Goal: Transaction & Acquisition: Download file/media

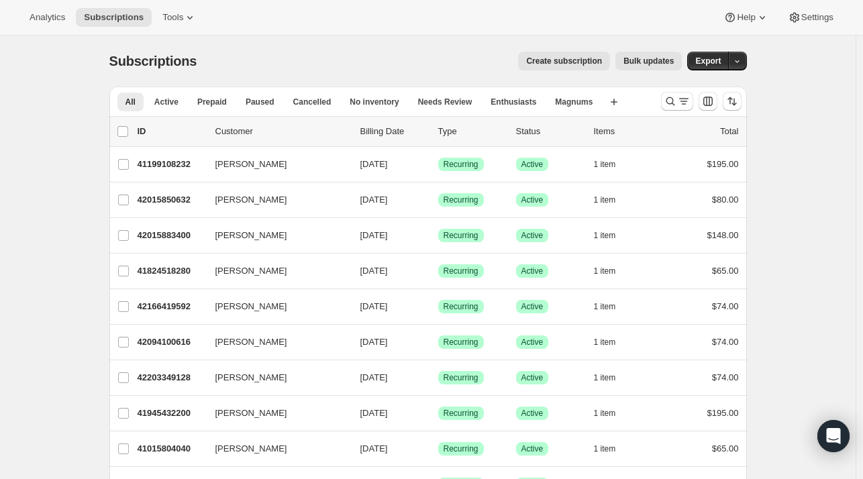
click at [43, 20] on span "Analytics" at bounding box center [48, 17] width 36 height 11
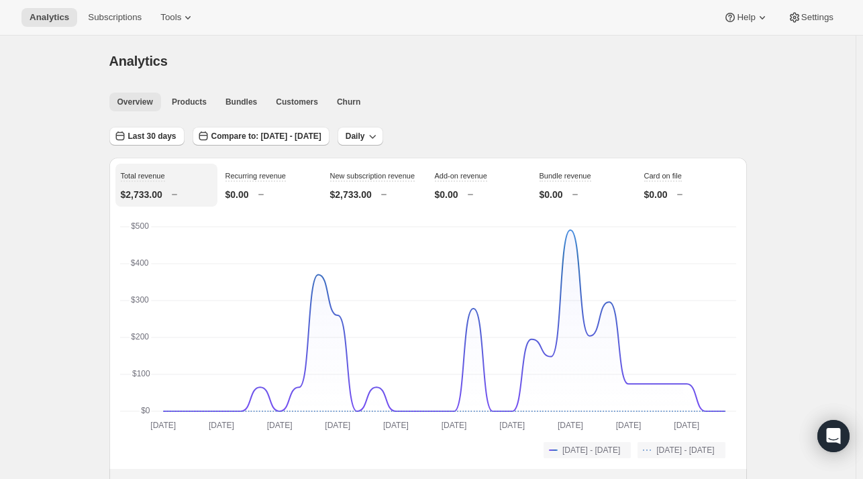
click at [296, 97] on span "Customers" at bounding box center [297, 102] width 42 height 11
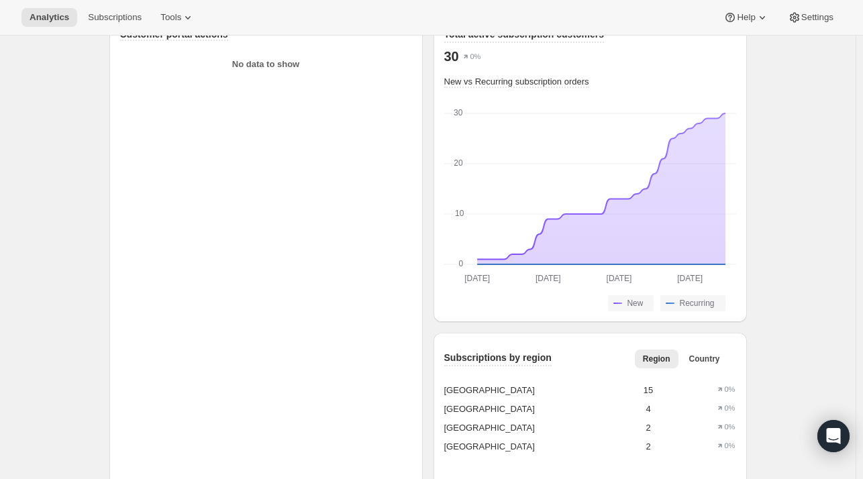
scroll to position [1052, 0]
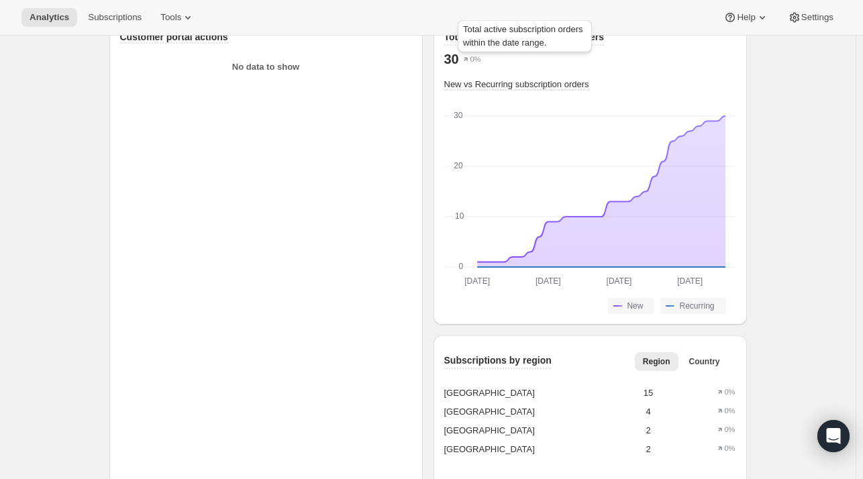
click at [549, 42] on span "Total active subscription customers" at bounding box center [524, 37] width 160 height 11
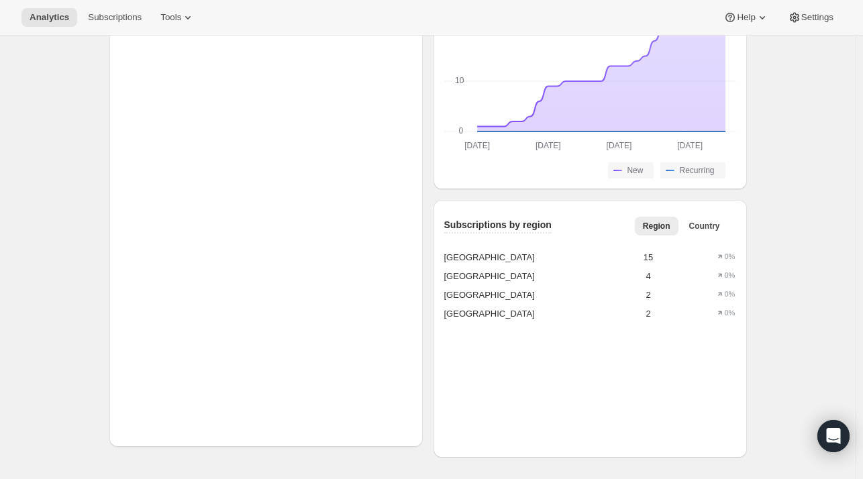
scroll to position [1217, 0]
click at [713, 223] on span "Country" at bounding box center [704, 226] width 31 height 11
click at [663, 221] on span "Region" at bounding box center [657, 226] width 28 height 11
click at [711, 232] on button "Country" at bounding box center [704, 226] width 47 height 19
click at [660, 232] on button "Region" at bounding box center [657, 226] width 44 height 19
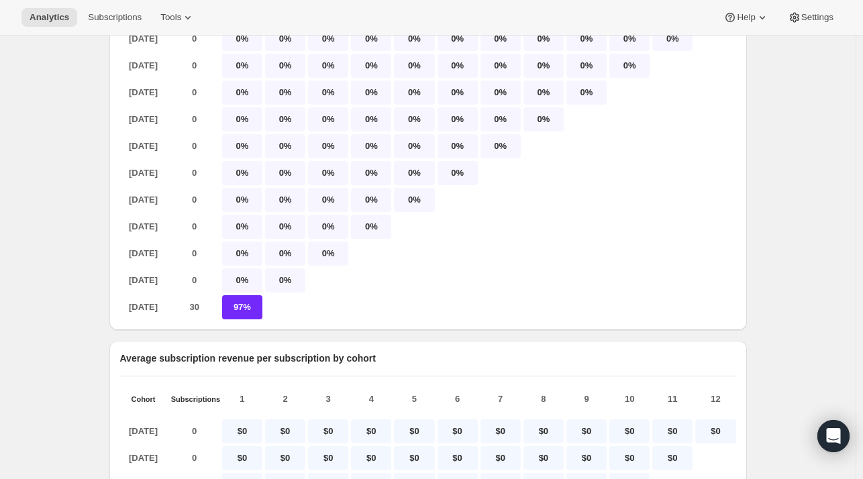
scroll to position [0, 0]
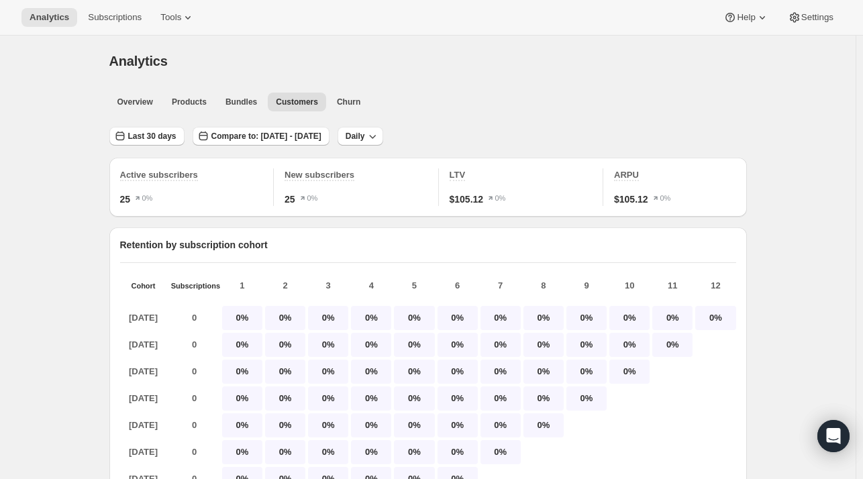
click at [164, 132] on span "Last 30 days" at bounding box center [152, 136] width 48 height 11
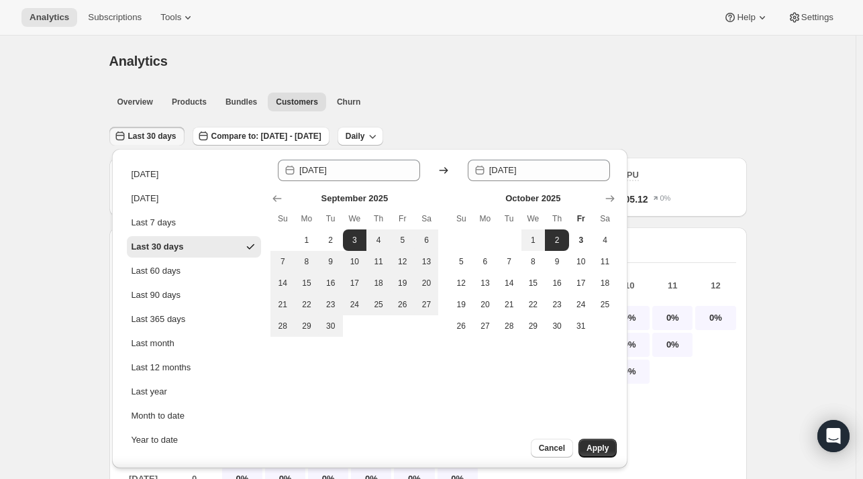
click at [585, 240] on span "3" at bounding box center [580, 240] width 13 height 11
type input "[DATE]"
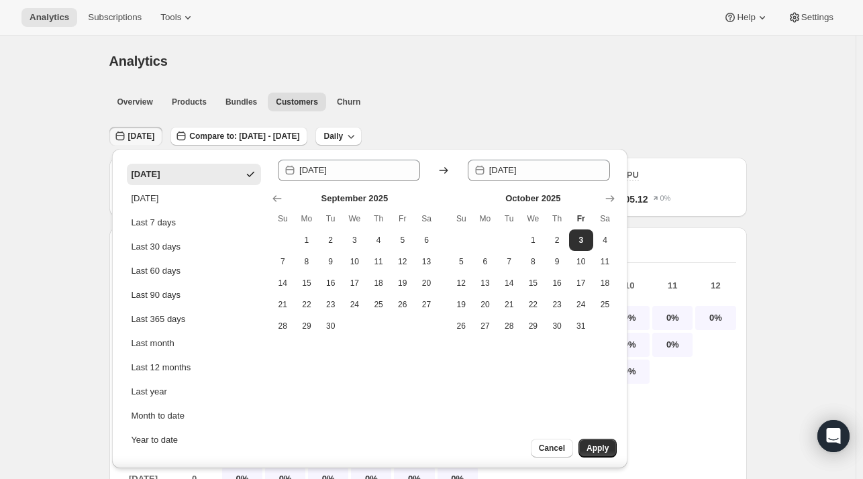
click at [306, 258] on span "8" at bounding box center [306, 261] width 13 height 11
type input "[DATE]"
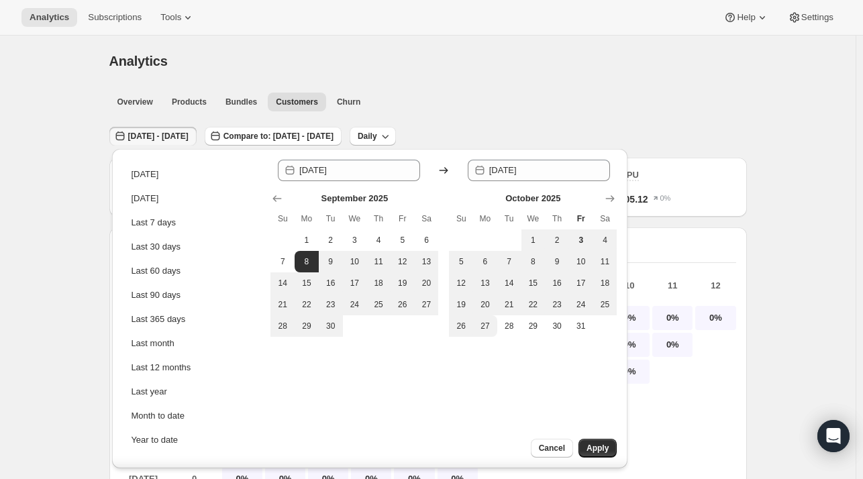
click at [591, 454] on button "Apply" at bounding box center [597, 448] width 38 height 19
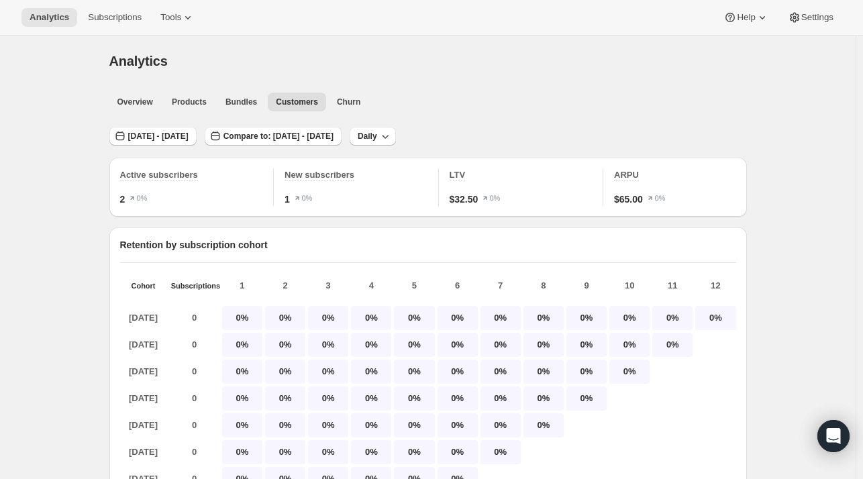
click at [189, 140] on span "[DATE] - [DATE]" at bounding box center [158, 136] width 60 height 11
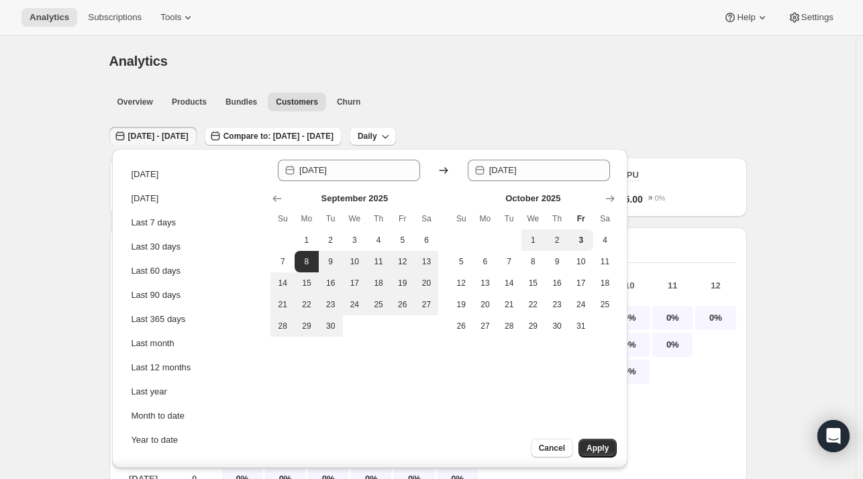
click at [583, 242] on span "3" at bounding box center [580, 240] width 13 height 11
type input "[DATE]"
click at [607, 448] on span "Apply" at bounding box center [598, 448] width 22 height 11
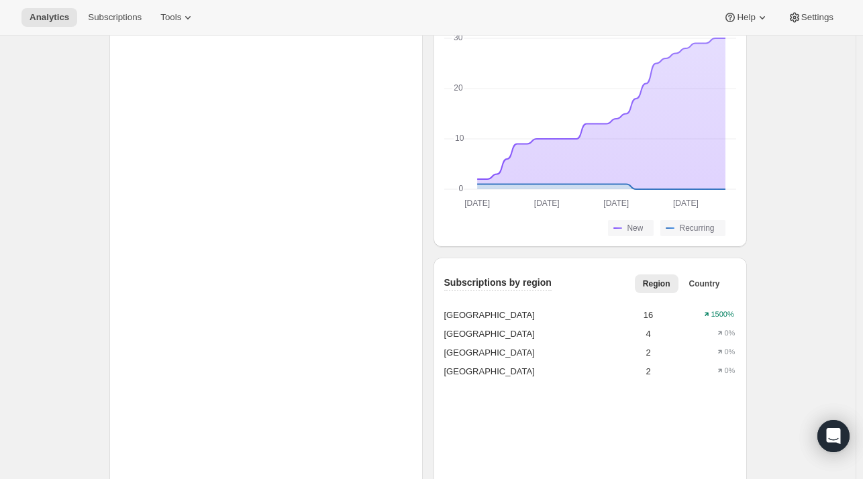
scroll to position [1217, 0]
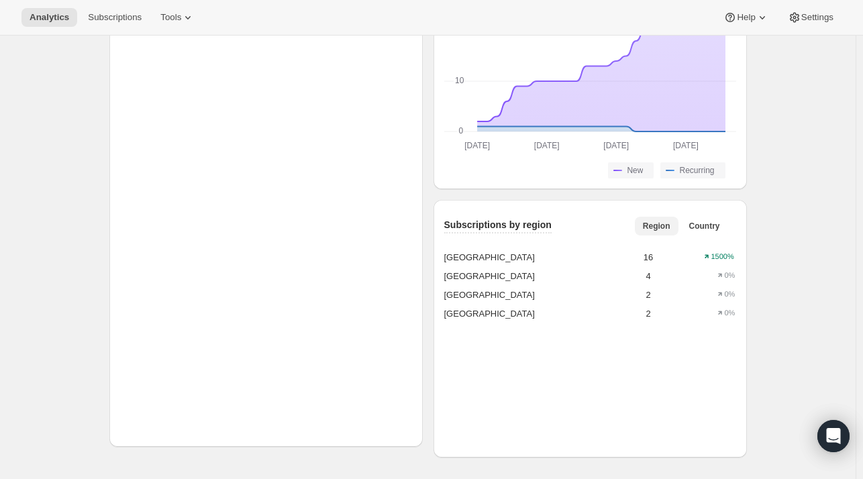
click at [693, 217] on button "Country" at bounding box center [704, 226] width 47 height 19
click at [664, 221] on span "Region" at bounding box center [657, 226] width 28 height 11
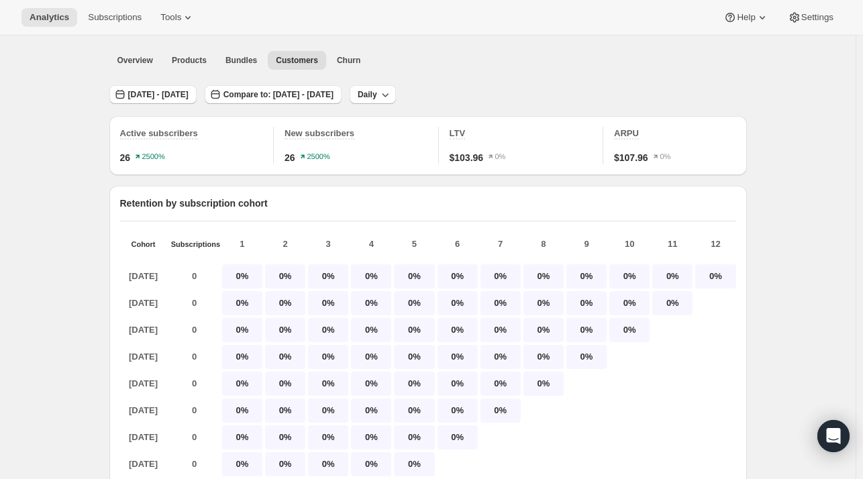
scroll to position [0, 0]
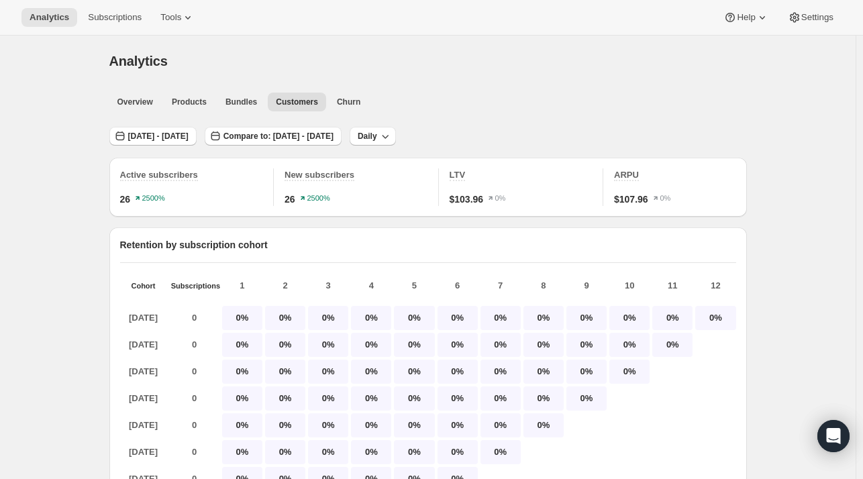
click at [334, 140] on span "Compare to: [DATE] - [DATE]" at bounding box center [278, 136] width 110 height 11
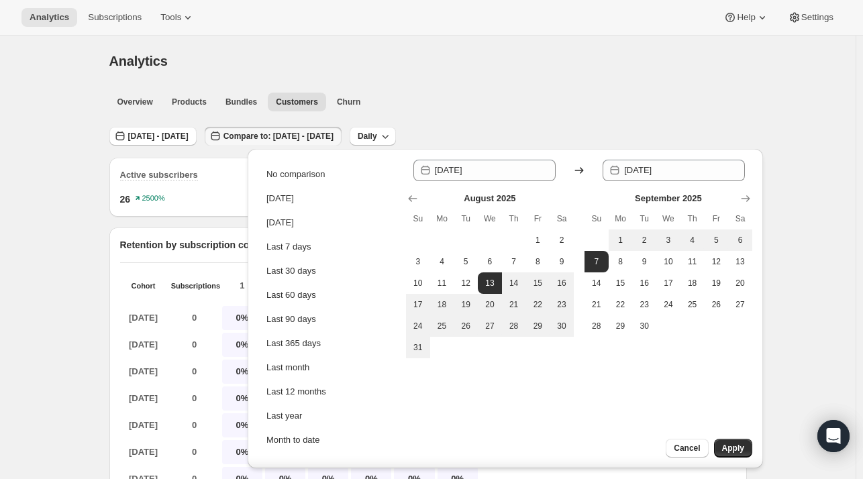
click at [309, 168] on div "No comparison" at bounding box center [295, 174] width 58 height 13
type input "[DATE]"
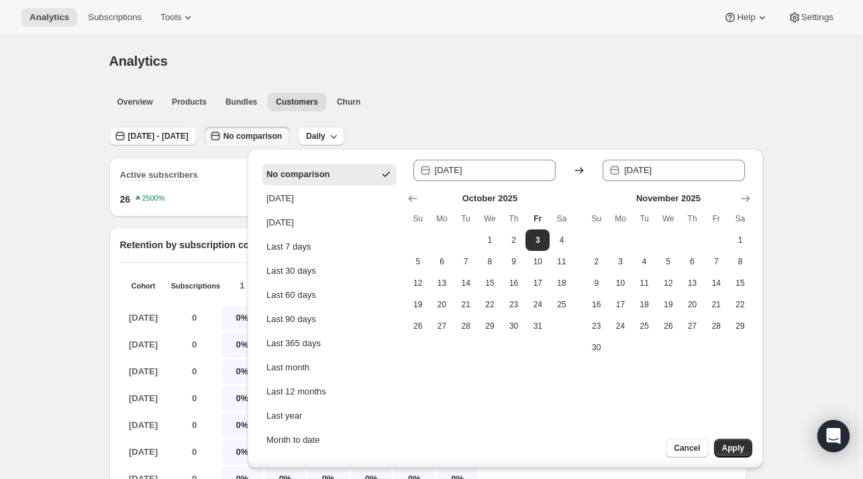
click at [428, 84] on div "Analytics. This page is ready Analytics" at bounding box center [428, 61] width 638 height 51
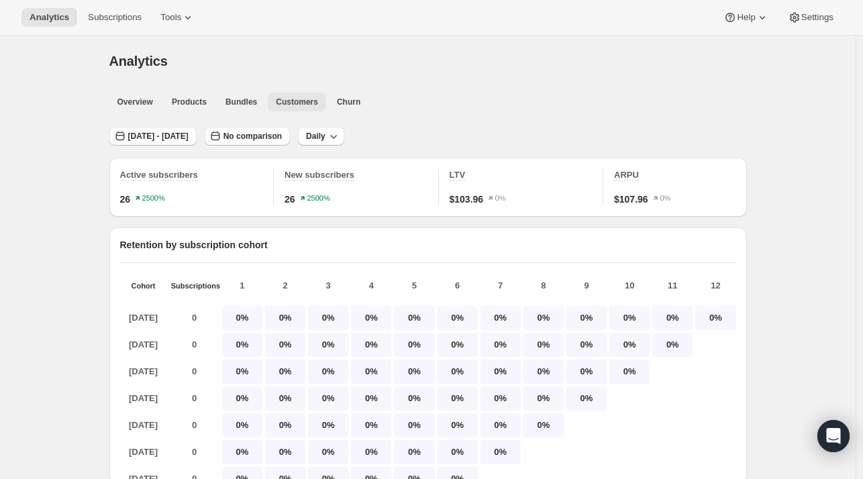
click at [234, 99] on span "Bundles" at bounding box center [241, 102] width 32 height 11
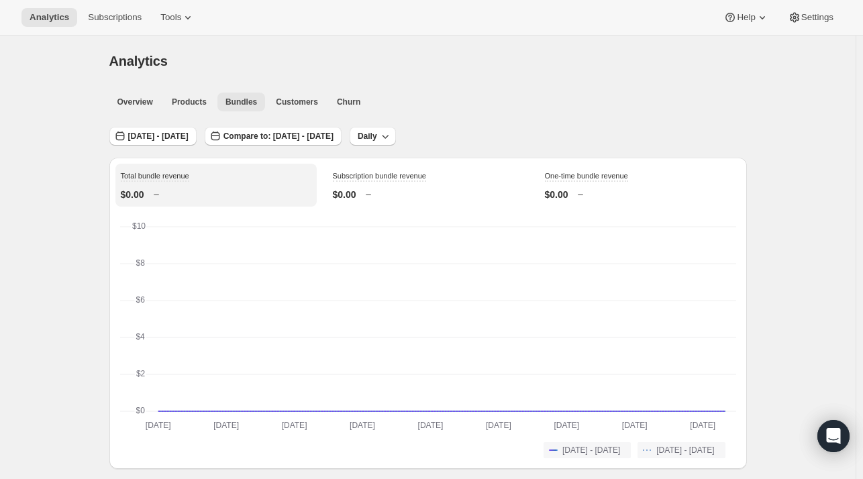
click at [183, 103] on span "Products" at bounding box center [189, 102] width 35 height 11
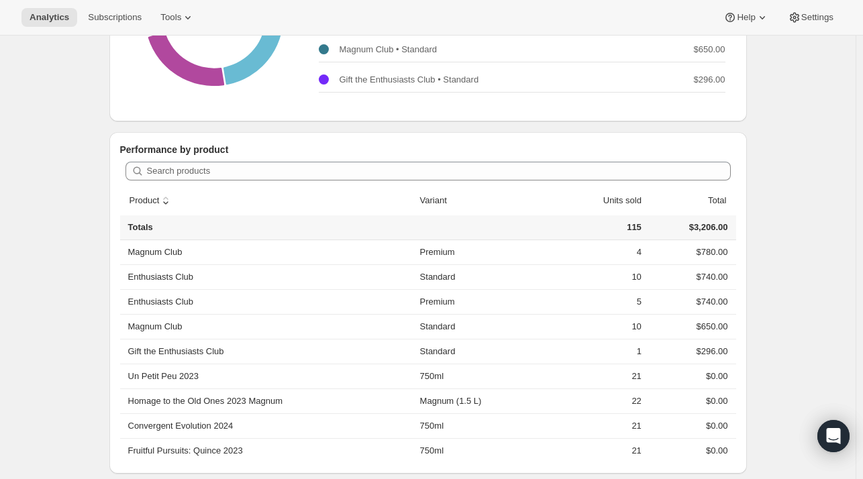
scroll to position [289, 0]
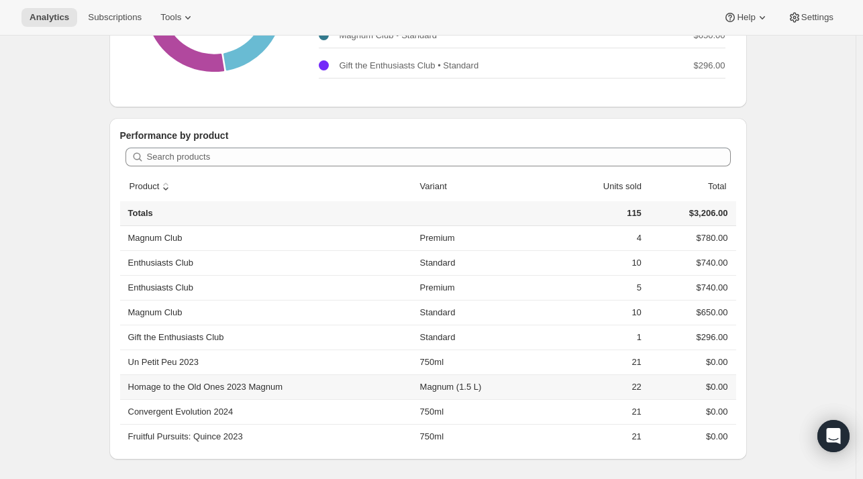
click at [278, 386] on th "Homage to the Old Ones 2023 Magnum" at bounding box center [268, 386] width 296 height 25
drag, startPoint x: 278, startPoint y: 386, endPoint x: 145, endPoint y: 385, distance: 132.9
click at [145, 385] on th "Homage to the Old Ones 2023 Magnum" at bounding box center [268, 386] width 296 height 25
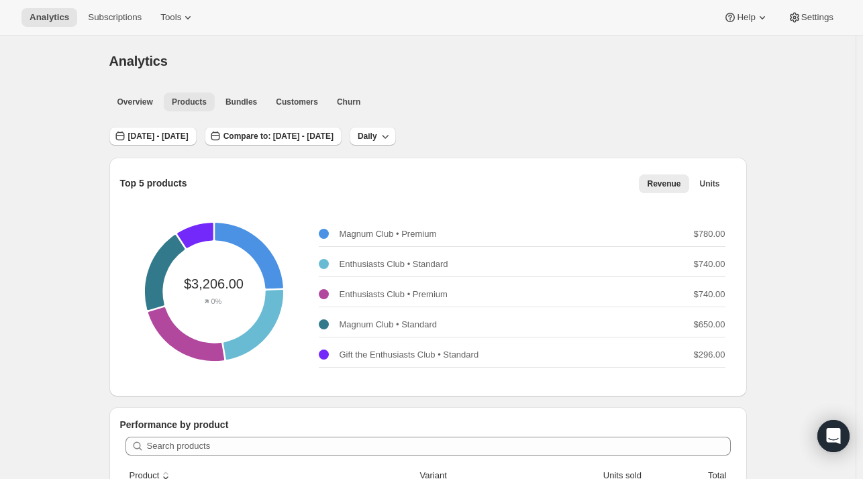
click at [132, 101] on span "Overview" at bounding box center [135, 102] width 36 height 11
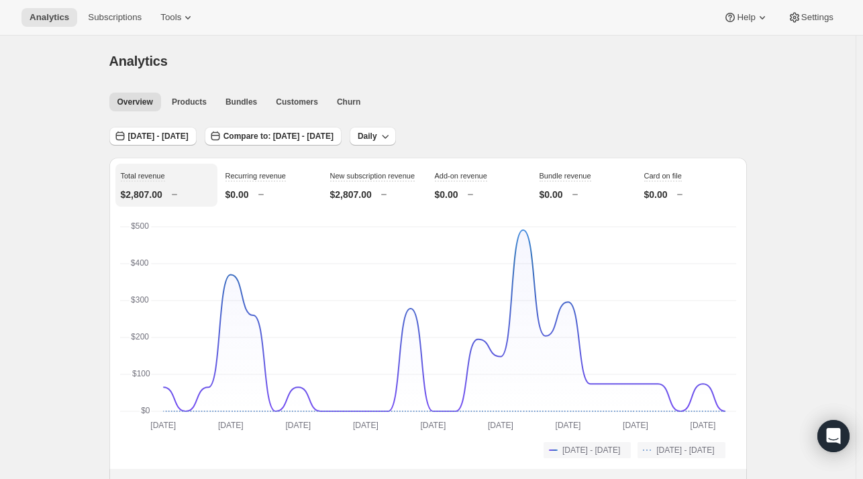
click at [189, 140] on span "[DATE] - [DATE]" at bounding box center [158, 136] width 60 height 11
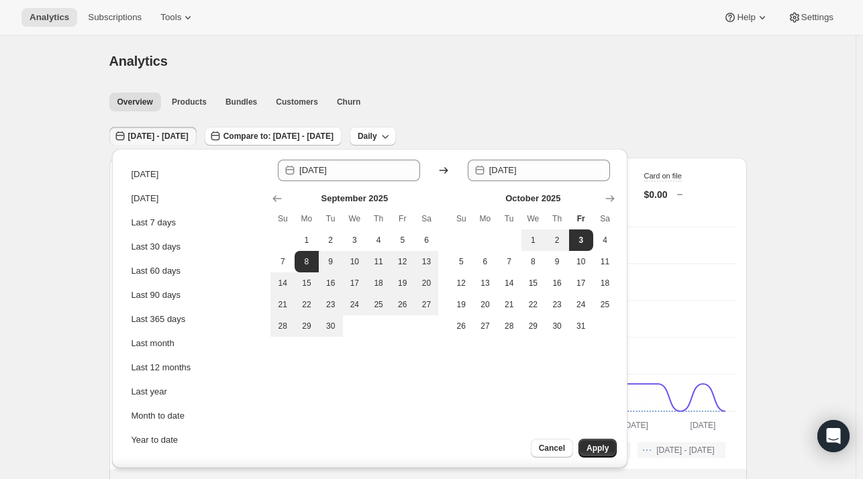
click at [424, 232] on button "6" at bounding box center [427, 240] width 24 height 21
type input "[DATE]"
click at [583, 236] on span "3" at bounding box center [580, 240] width 13 height 11
type input "[DATE]"
click at [603, 454] on button "Apply" at bounding box center [597, 448] width 38 height 19
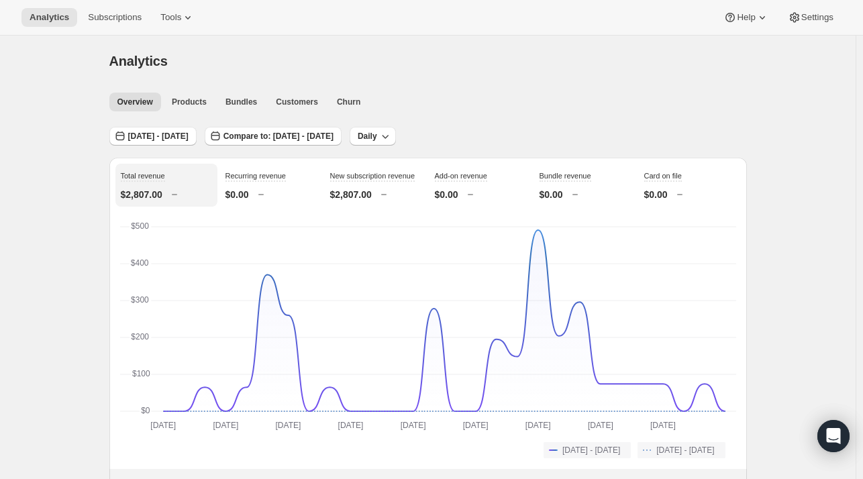
click at [111, 21] on span "Subscriptions" at bounding box center [115, 17] width 54 height 11
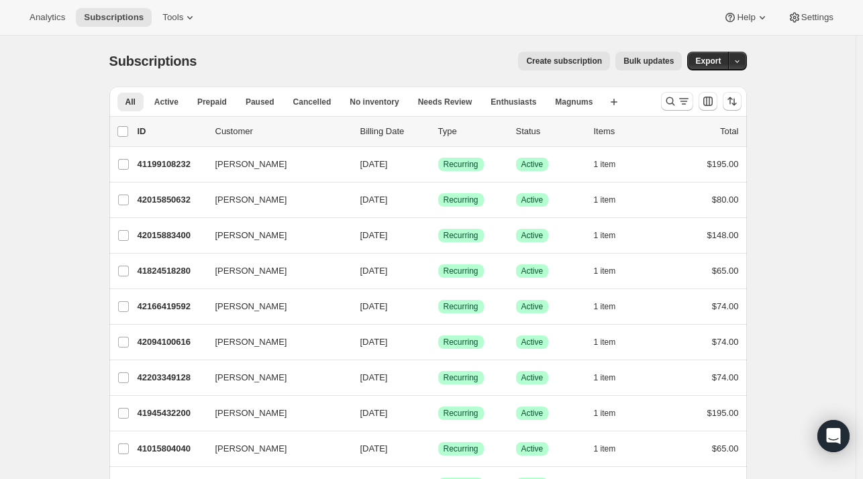
click at [746, 62] on button "button" at bounding box center [737, 61] width 19 height 19
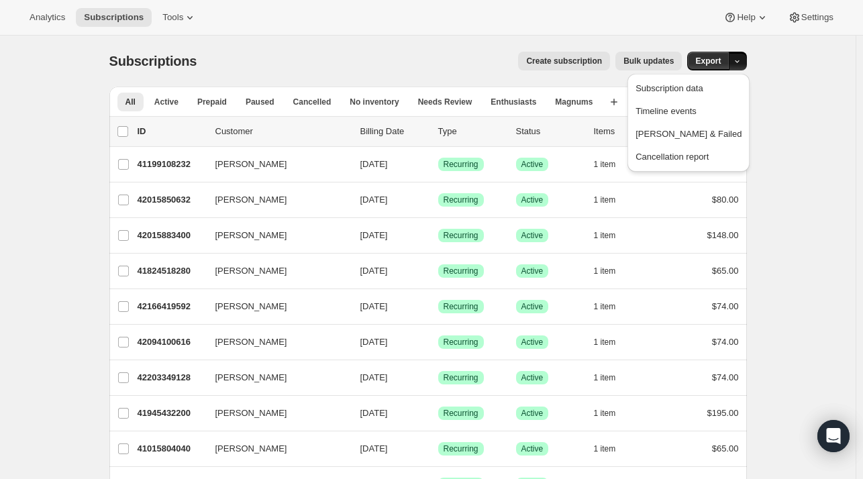
click at [709, 59] on span "Export" at bounding box center [708, 61] width 26 height 11
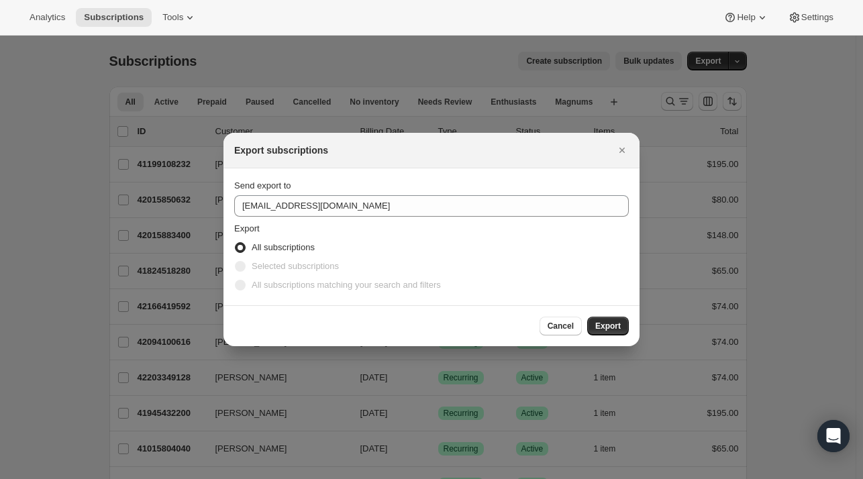
click at [608, 328] on span "Export" at bounding box center [608, 326] width 26 height 11
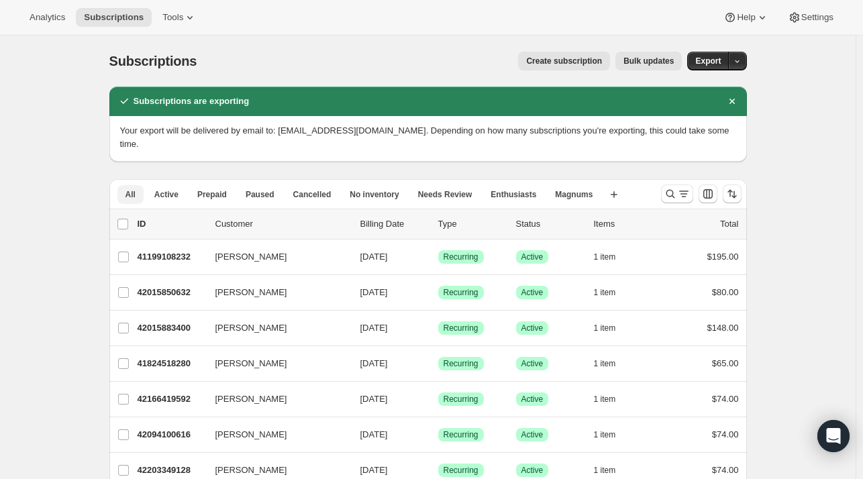
click at [172, 189] on span "Active" at bounding box center [166, 194] width 24 height 11
click at [697, 59] on button "Export" at bounding box center [708, 61] width 42 height 19
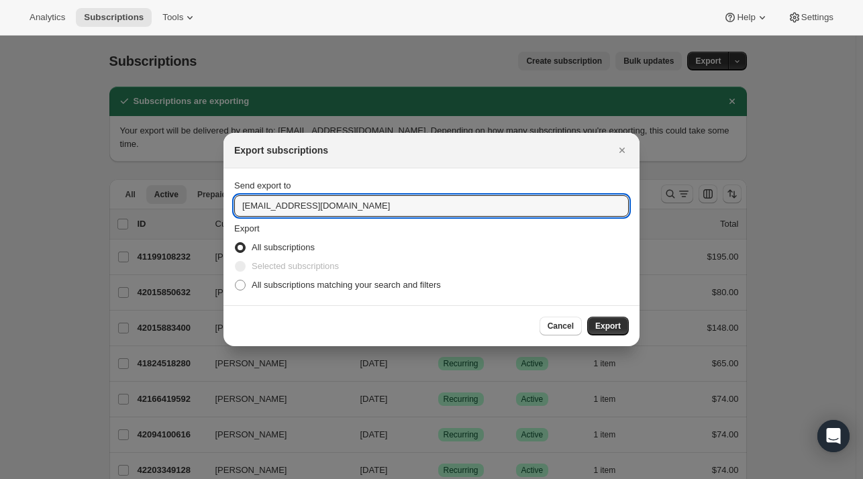
drag, startPoint x: 257, startPoint y: 205, endPoint x: 194, endPoint y: 203, distance: 63.1
type input "[EMAIL_ADDRESS][DOMAIN_NAME]"
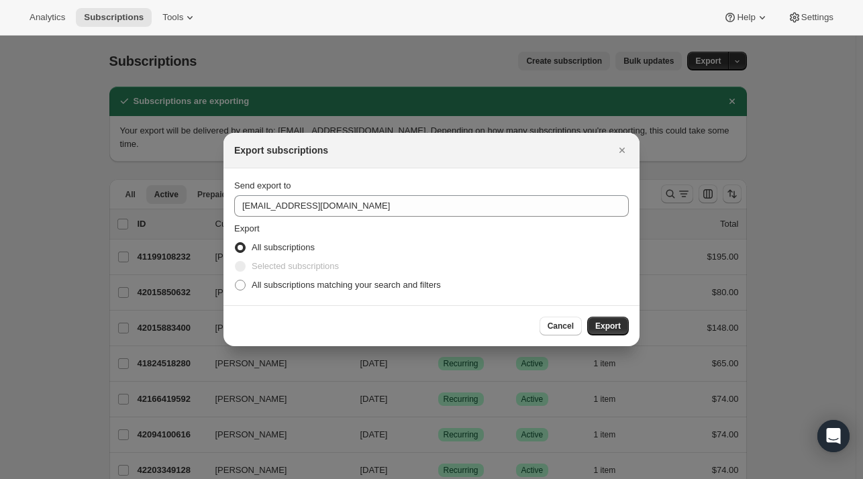
click at [389, 285] on span "All subscriptions matching your search and filters" at bounding box center [346, 285] width 189 height 10
click at [236, 281] on input "All subscriptions matching your search and filters" at bounding box center [235, 280] width 1 height 1
radio input "true"
click at [598, 322] on span "Export" at bounding box center [608, 326] width 26 height 11
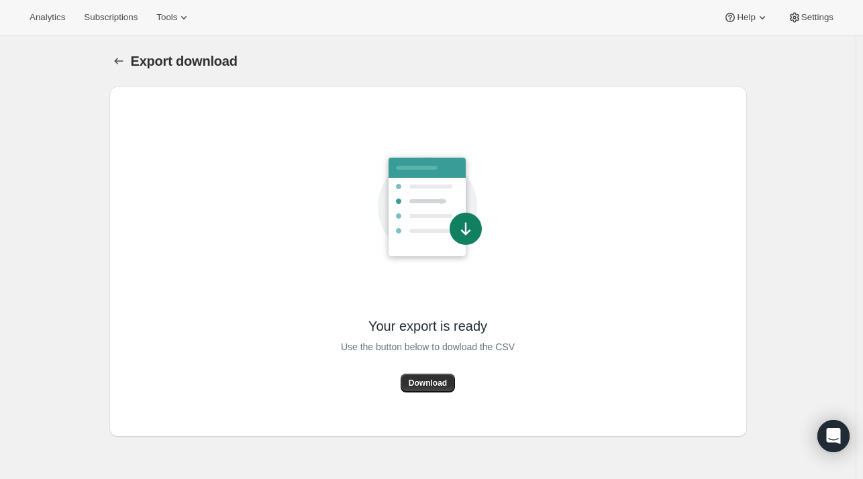
click at [421, 368] on div "Use the button below to dowload the CSV" at bounding box center [428, 354] width 174 height 39
click at [421, 385] on span "Download" at bounding box center [428, 383] width 38 height 11
